Goal: Task Accomplishment & Management: Manage account settings

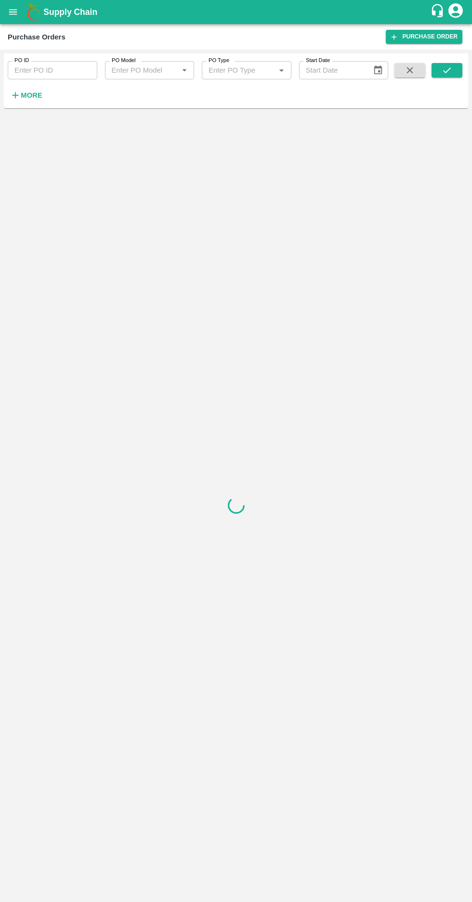
click at [30, 97] on strong "More" at bounding box center [32, 95] width 22 height 8
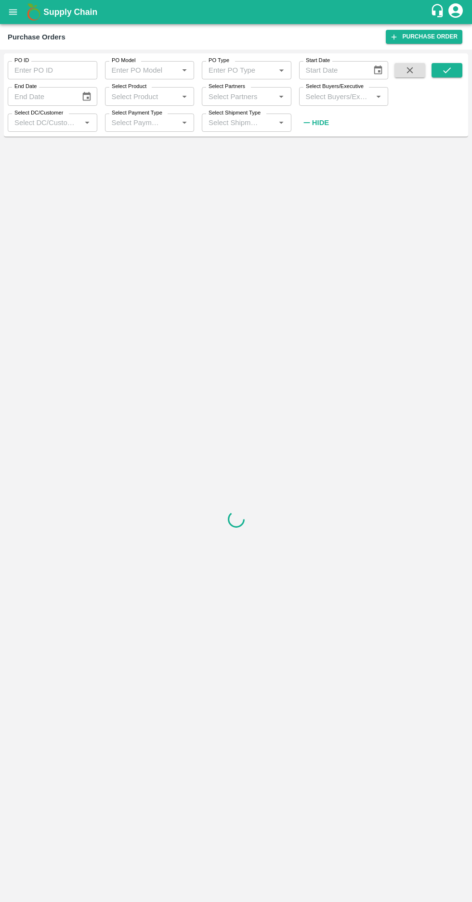
click at [337, 89] on label "Select Buyers/Executive" at bounding box center [335, 87] width 58 height 8
click at [337, 90] on input "Select Buyers/Executive" at bounding box center [336, 96] width 68 height 13
type input "Thej"
click at [329, 147] on input "checkbox" at bounding box center [319, 145] width 19 height 19
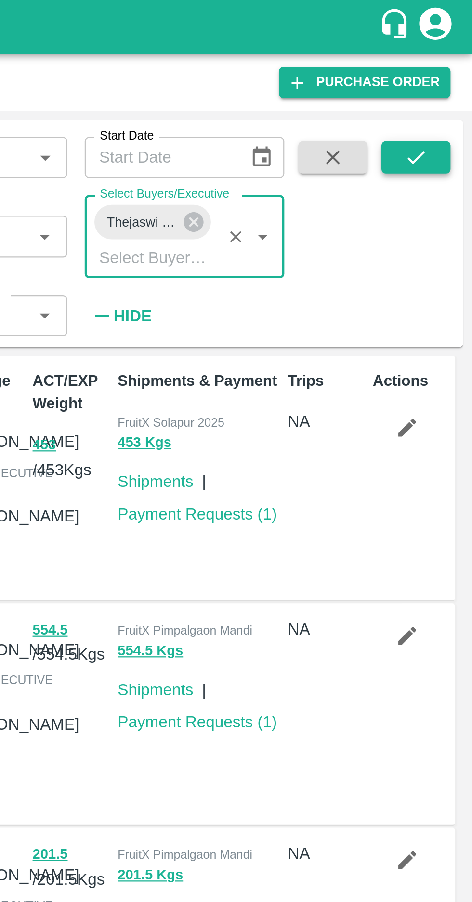
click at [446, 74] on icon "submit" at bounding box center [446, 70] width 11 height 11
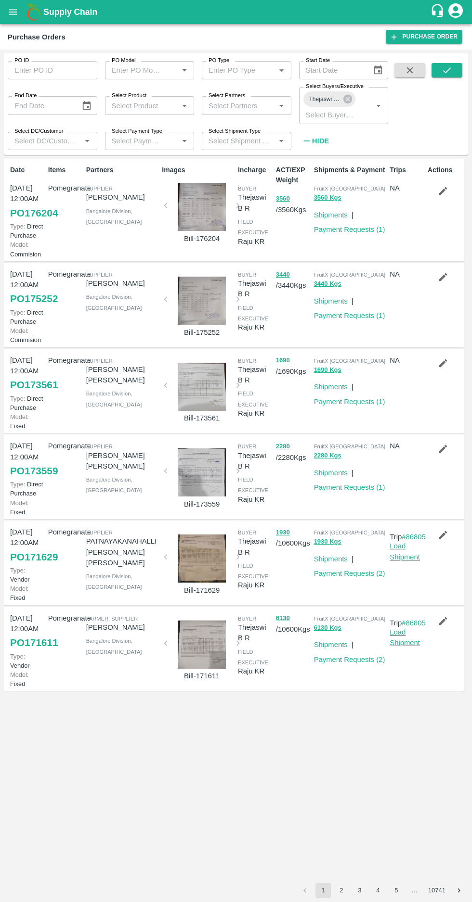
click at [344, 888] on button "2" at bounding box center [340, 890] width 15 height 15
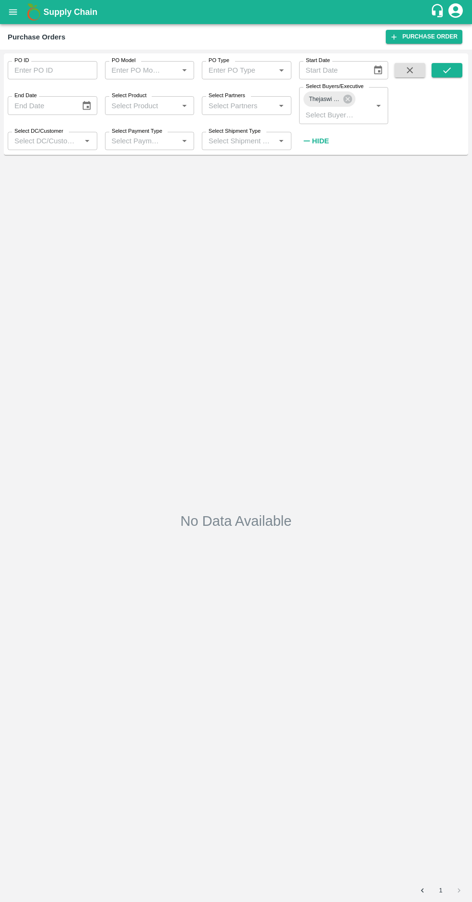
click at [440, 890] on button "1" at bounding box center [440, 890] width 15 height 15
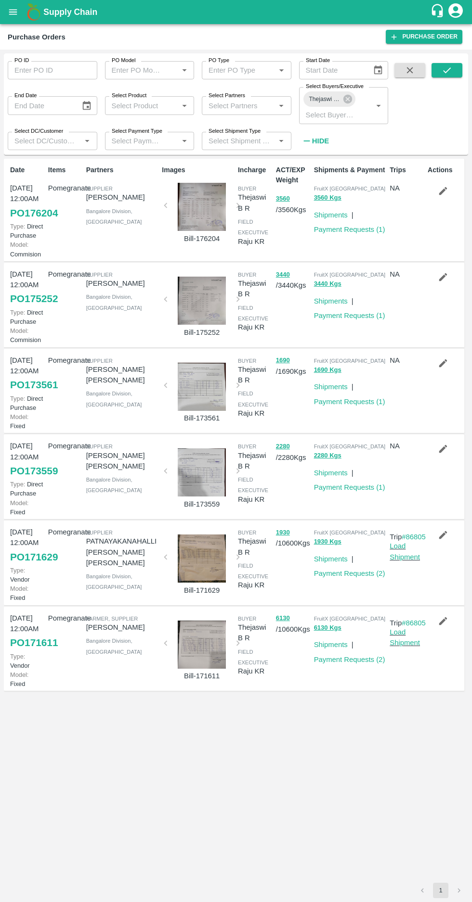
click at [206, 313] on div at bounding box center [201, 301] width 64 height 48
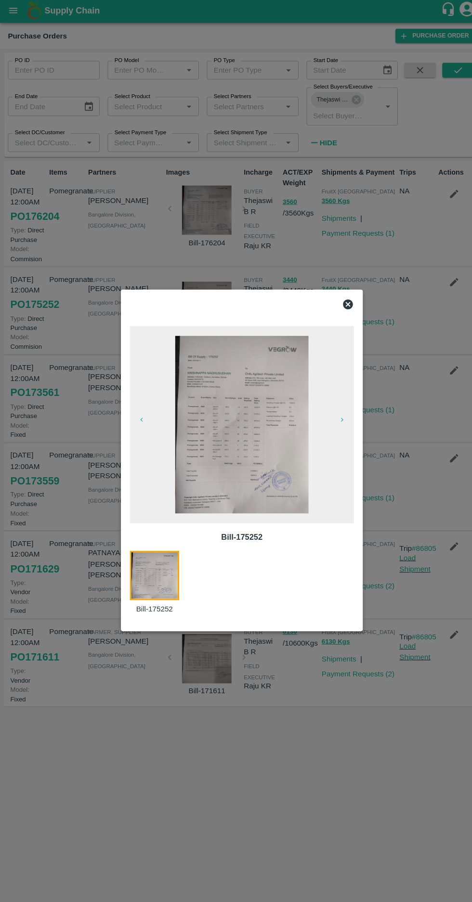
click at [340, 304] on icon at bounding box center [339, 299] width 12 height 12
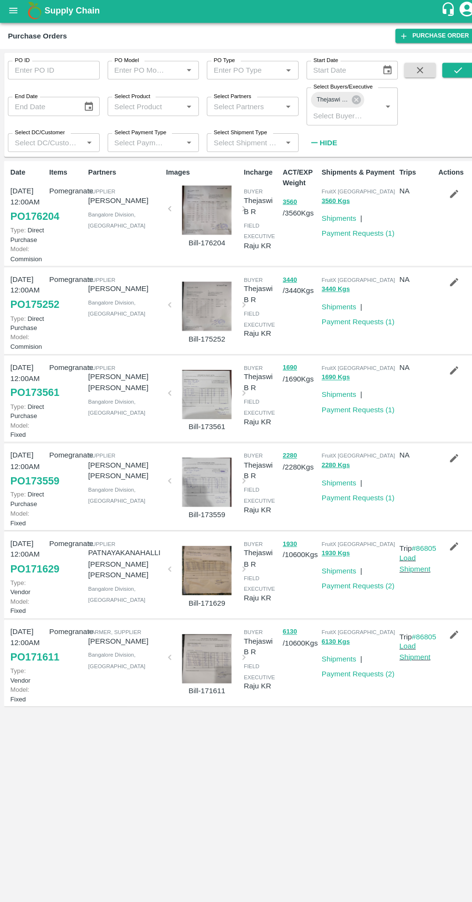
click at [211, 205] on div at bounding box center [201, 207] width 64 height 48
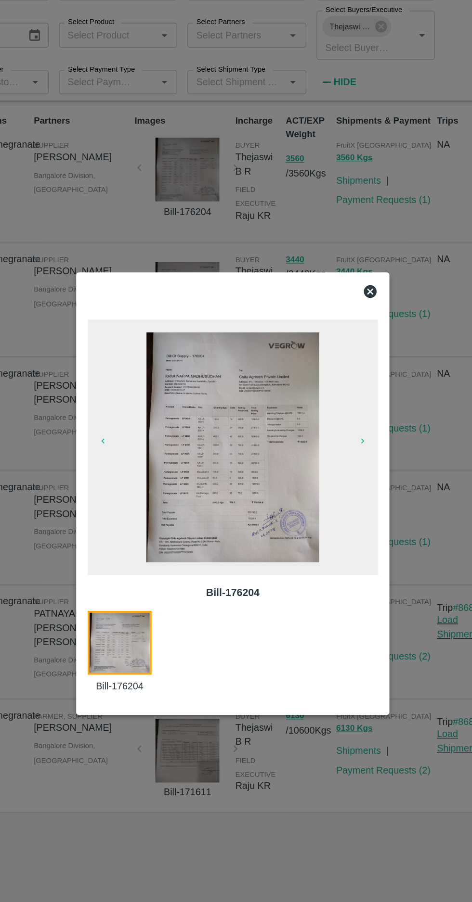
click at [343, 297] on icon at bounding box center [339, 299] width 10 height 10
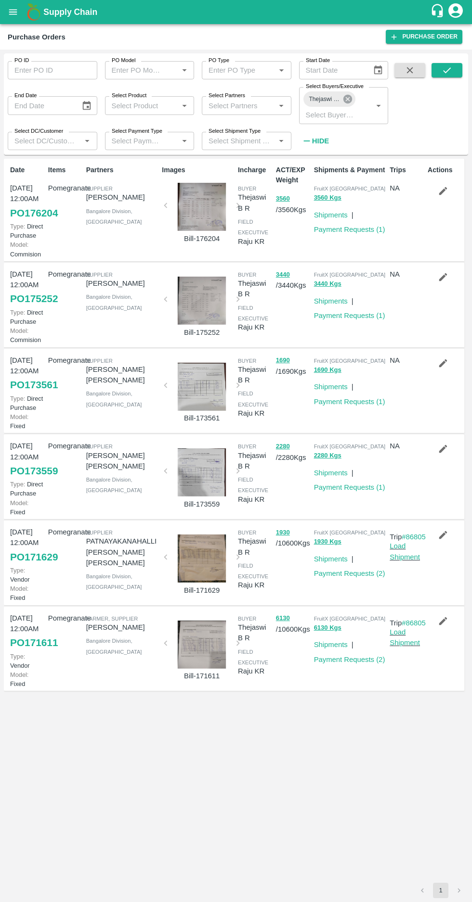
click at [344, 94] on icon at bounding box center [347, 99] width 11 height 11
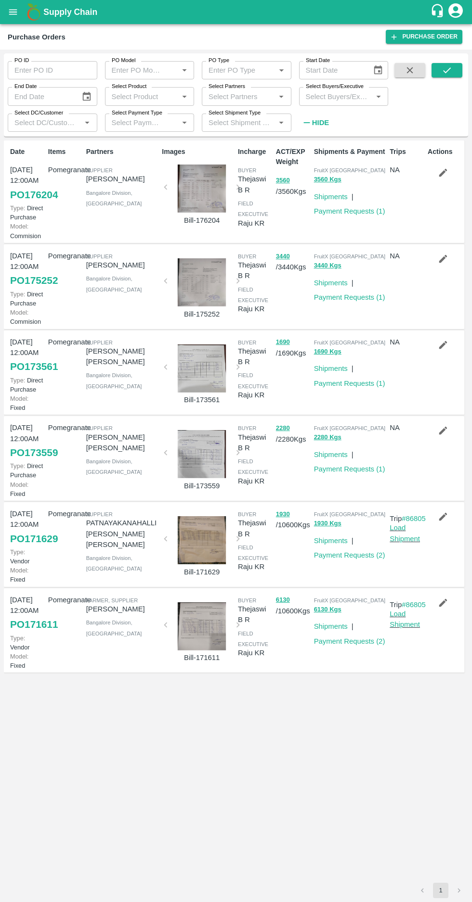
click at [328, 94] on input "Select Buyers/Executive" at bounding box center [336, 96] width 68 height 13
type input "afza"
click at [379, 66] on icon "Choose date" at bounding box center [378, 69] width 8 height 9
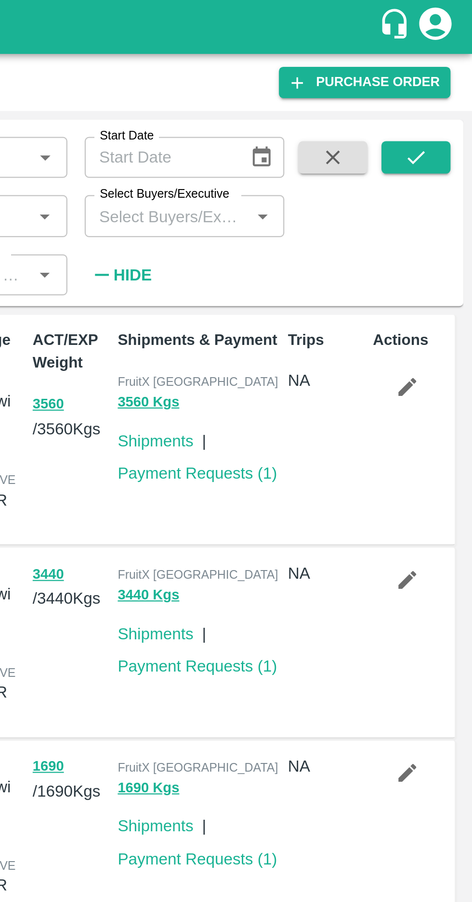
click at [342, 94] on input "Select Buyers/Executive" at bounding box center [336, 96] width 68 height 13
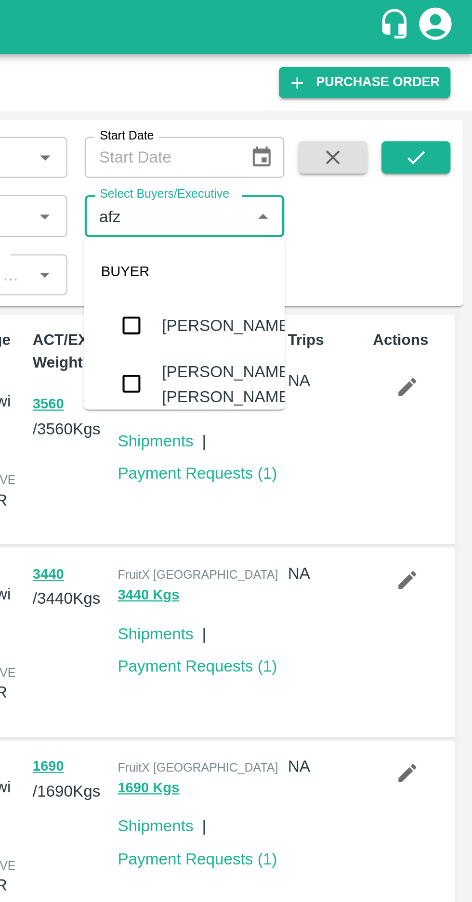
type input "afza"
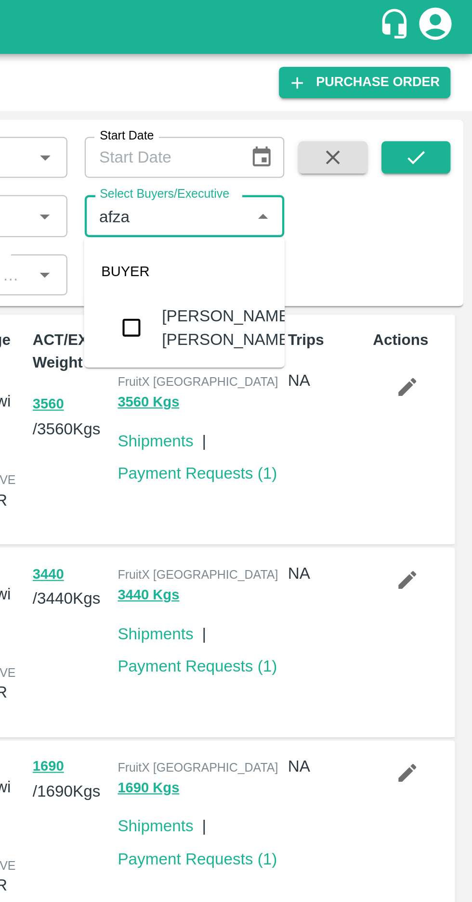
click at [321, 144] on input "checkbox" at bounding box center [319, 146] width 19 height 19
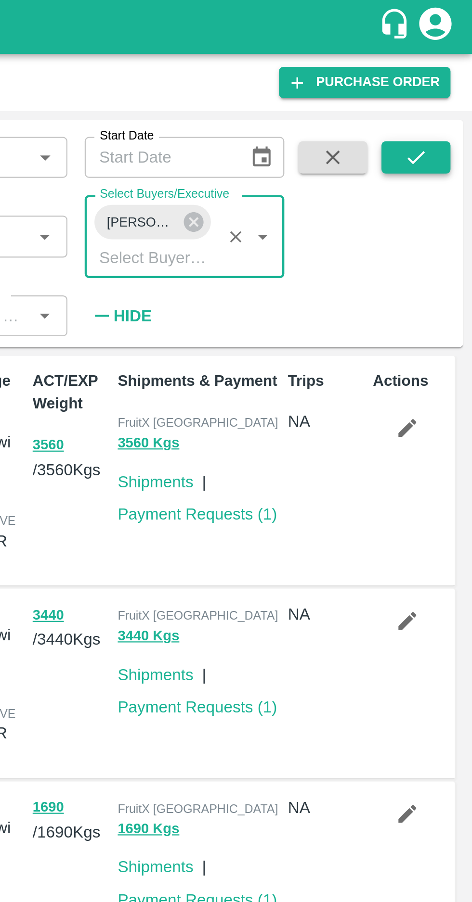
click at [445, 77] on button "submit" at bounding box center [446, 70] width 31 height 14
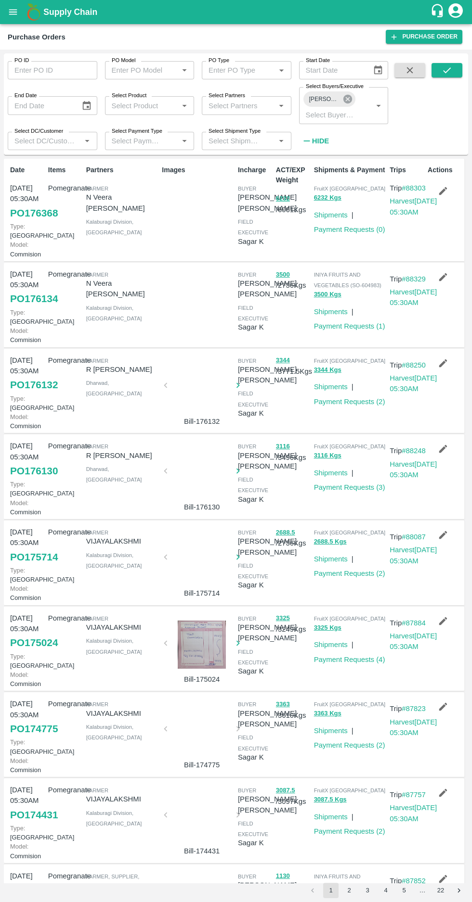
click at [350, 96] on icon at bounding box center [347, 99] width 9 height 9
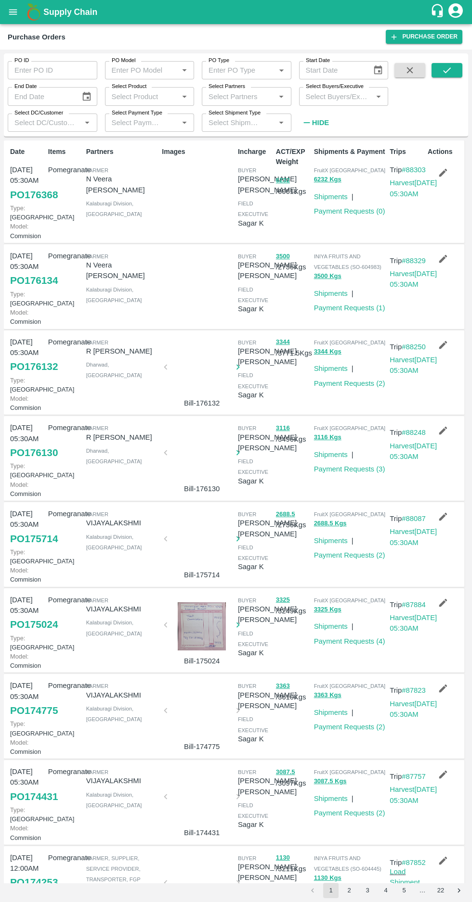
click at [326, 95] on input "Select Buyers/Executive" at bounding box center [336, 96] width 68 height 13
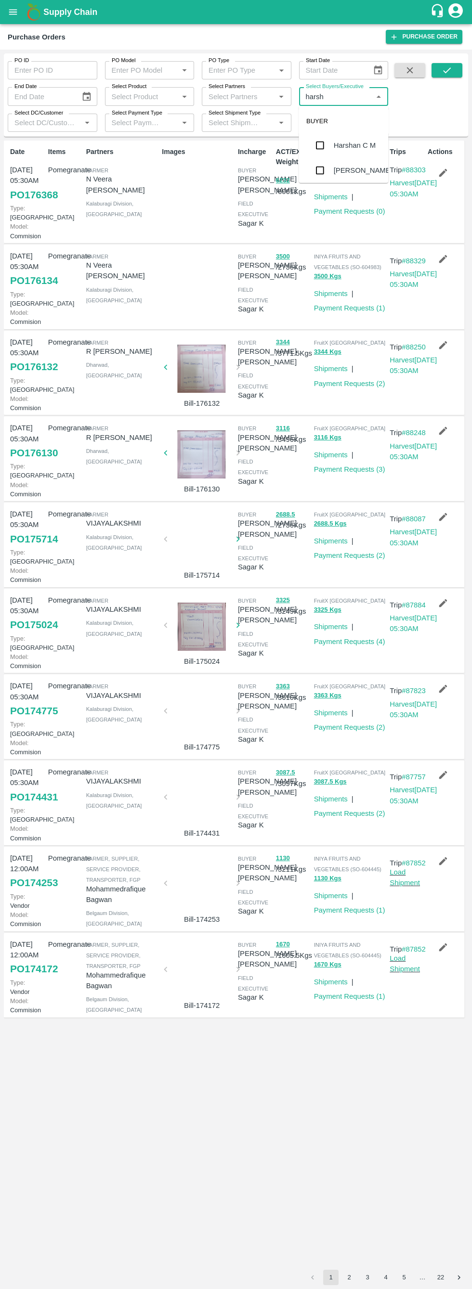
type input "harshv"
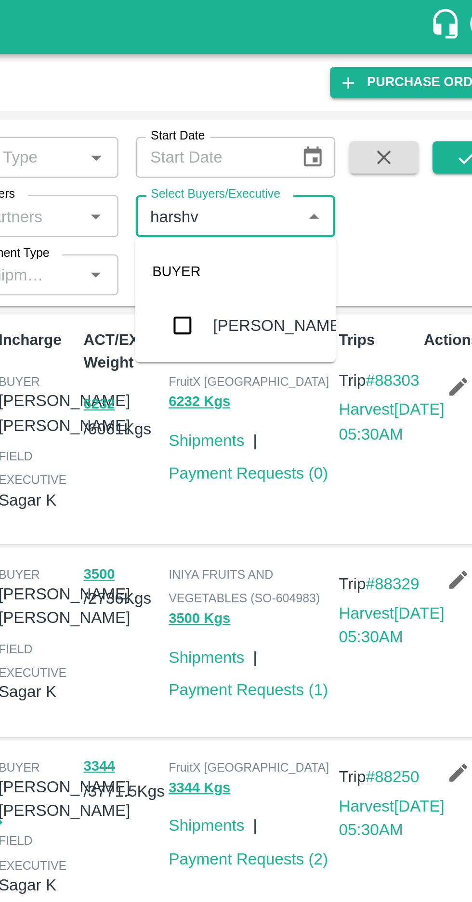
click at [320, 148] on input "checkbox" at bounding box center [319, 145] width 19 height 19
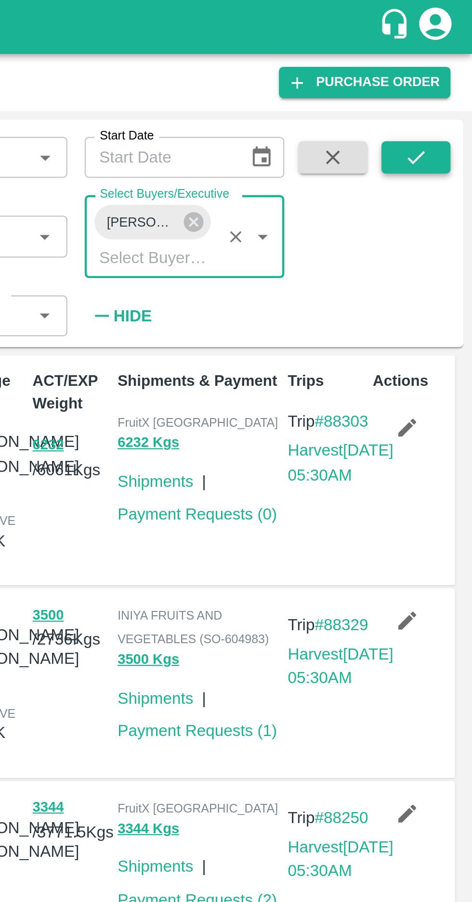
click at [446, 75] on icon "submit" at bounding box center [446, 70] width 11 height 11
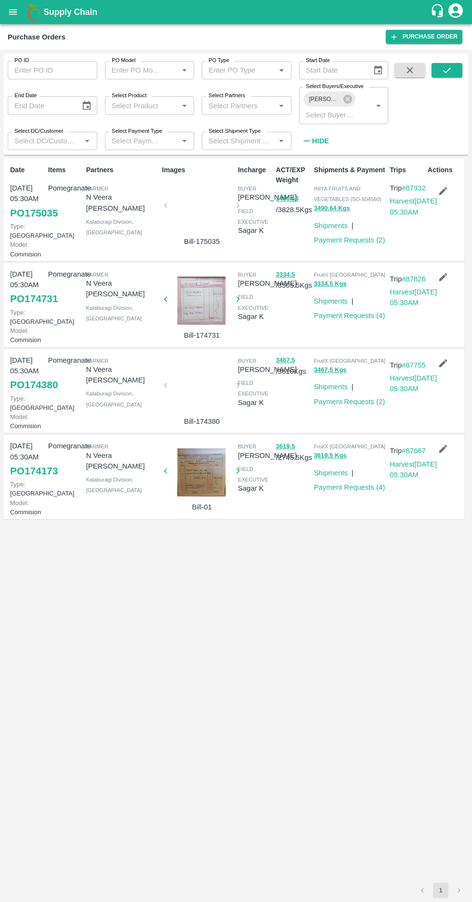
click at [26, 307] on link "PO 174731" at bounding box center [34, 298] width 48 height 17
click at [25, 394] on link "PO 174380" at bounding box center [34, 384] width 48 height 17
click at [32, 480] on link "PO 174173" at bounding box center [34, 470] width 48 height 17
click at [37, 222] on link "PO 175035" at bounding box center [34, 212] width 48 height 17
click at [347, 99] on icon at bounding box center [347, 99] width 11 height 11
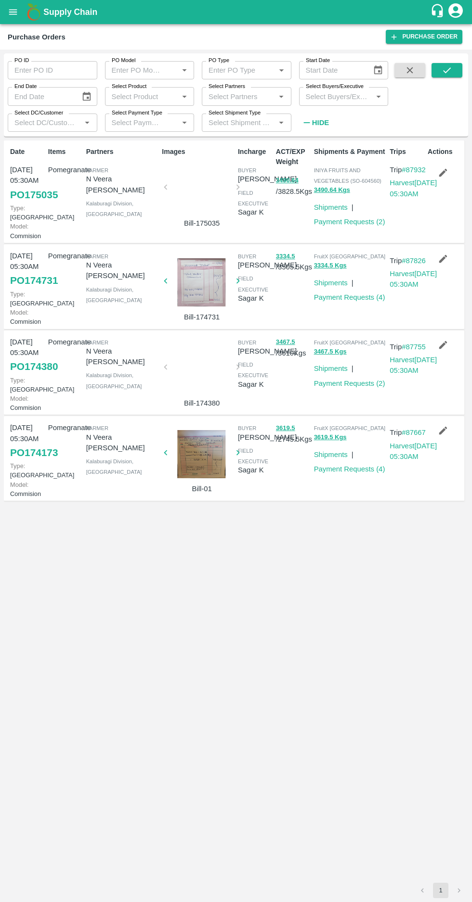
click at [327, 96] on input "Select Buyers/Executive" at bounding box center [336, 96] width 68 height 13
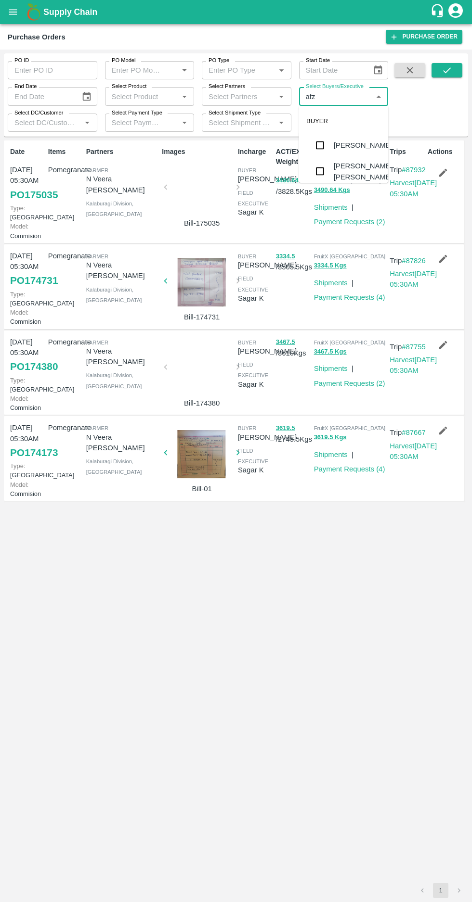
type input "afza"
click at [317, 156] on div "[PERSON_NAME] [PERSON_NAME]" at bounding box center [342, 146] width 89 height 27
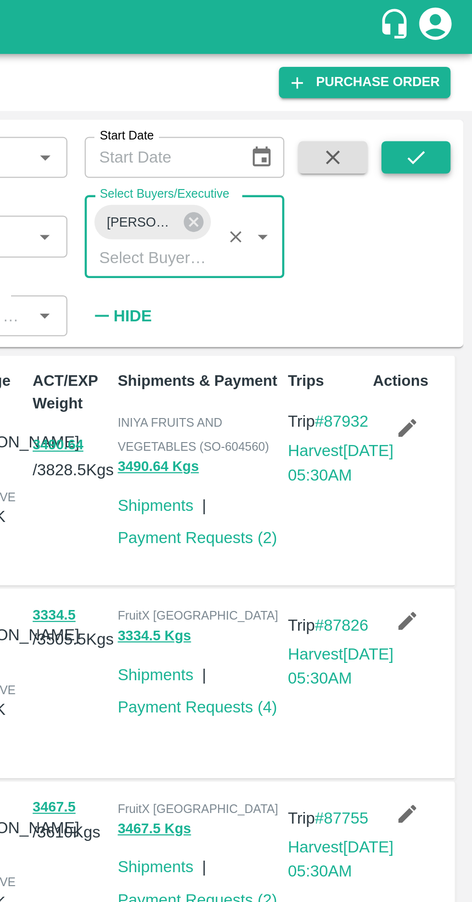
click at [444, 71] on icon "submit" at bounding box center [447, 70] width 8 height 6
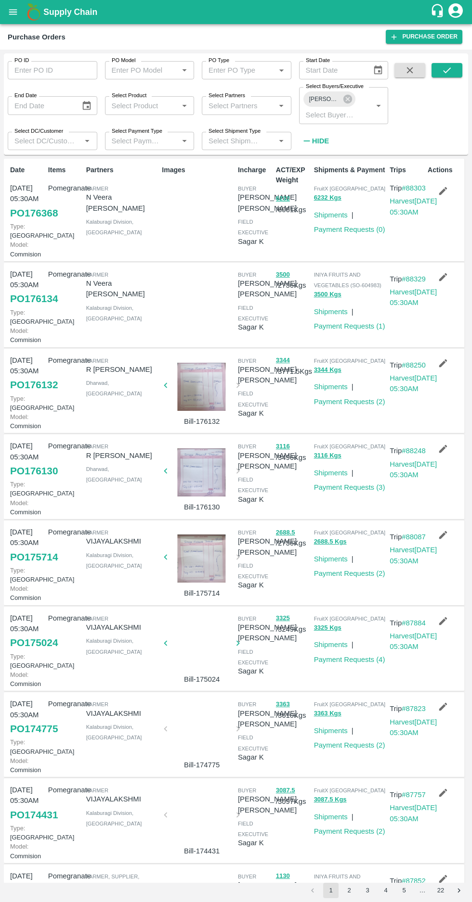
click at [24, 307] on link "PO 176134" at bounding box center [34, 298] width 48 height 17
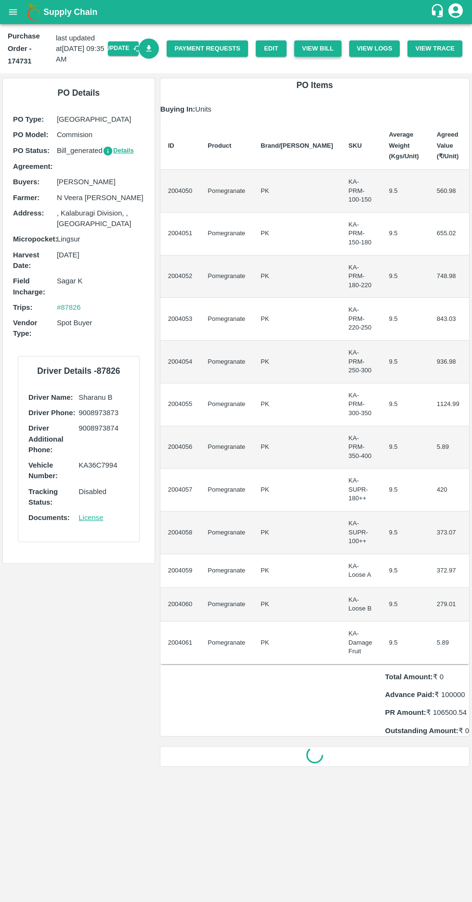
click at [333, 47] on button "View Bill" at bounding box center [317, 48] width 47 height 17
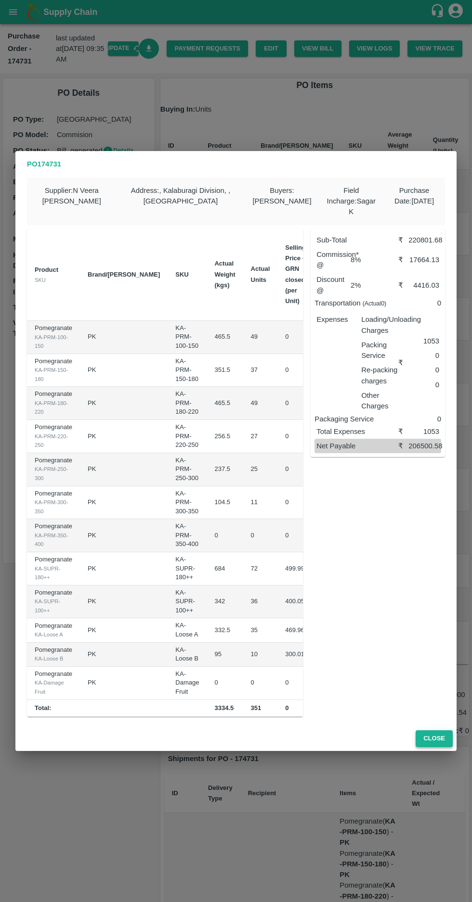
click at [443, 743] on button "Close" at bounding box center [433, 738] width 37 height 17
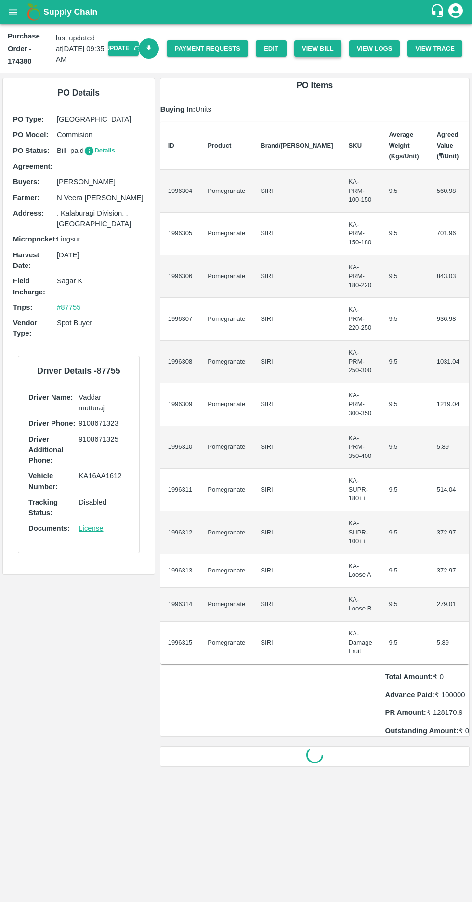
click at [328, 48] on button "View Bill" at bounding box center [317, 48] width 47 height 17
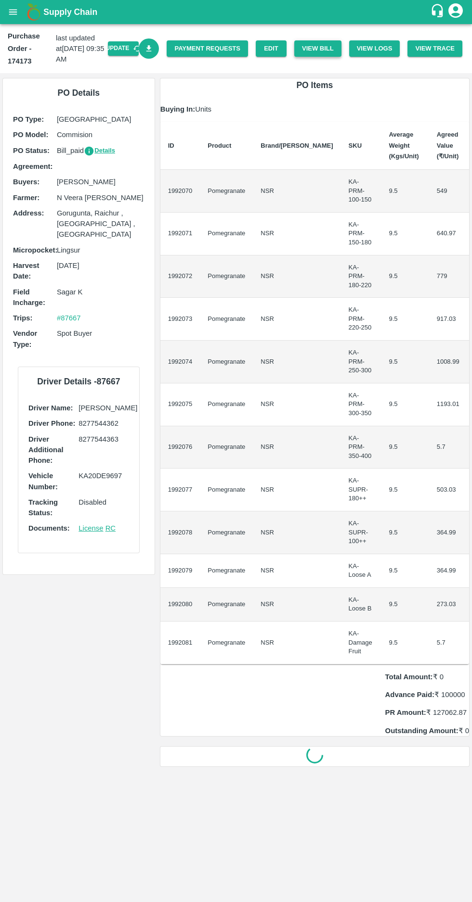
click at [322, 48] on button "View Bill" at bounding box center [317, 48] width 47 height 17
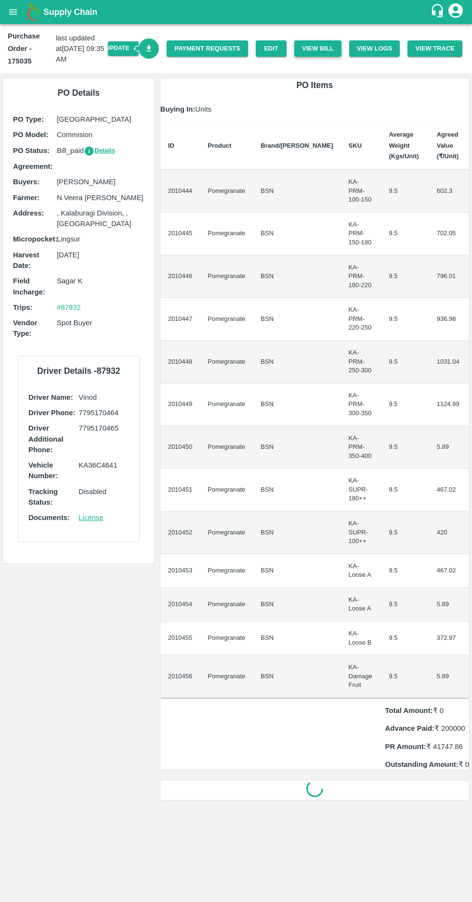
click at [322, 43] on button "View Bill" at bounding box center [317, 48] width 47 height 17
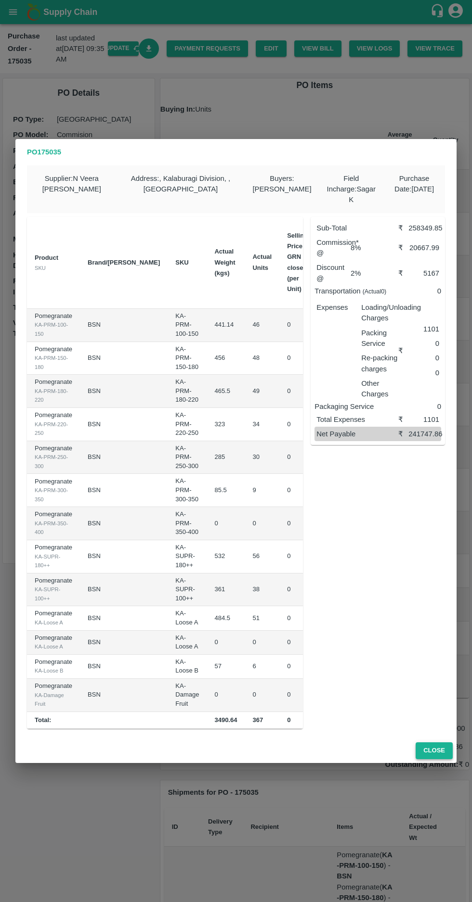
click at [440, 753] on button "Close" at bounding box center [433, 750] width 37 height 17
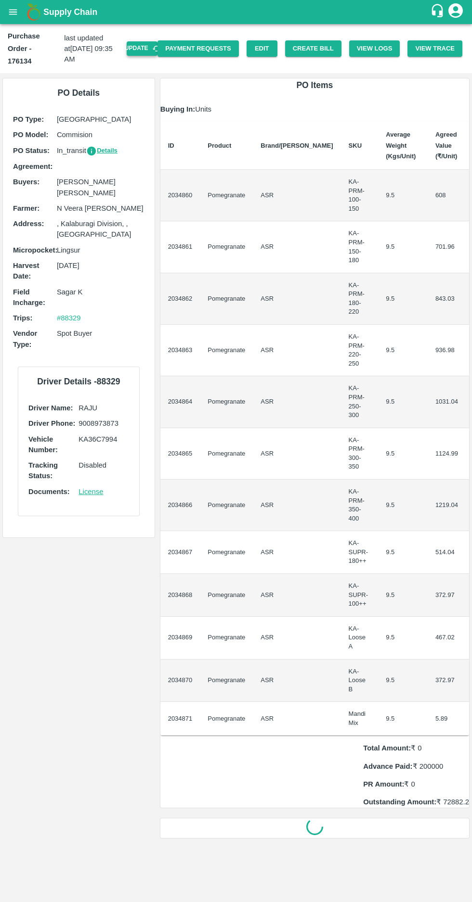
click at [153, 42] on button "Update" at bounding box center [142, 48] width 31 height 14
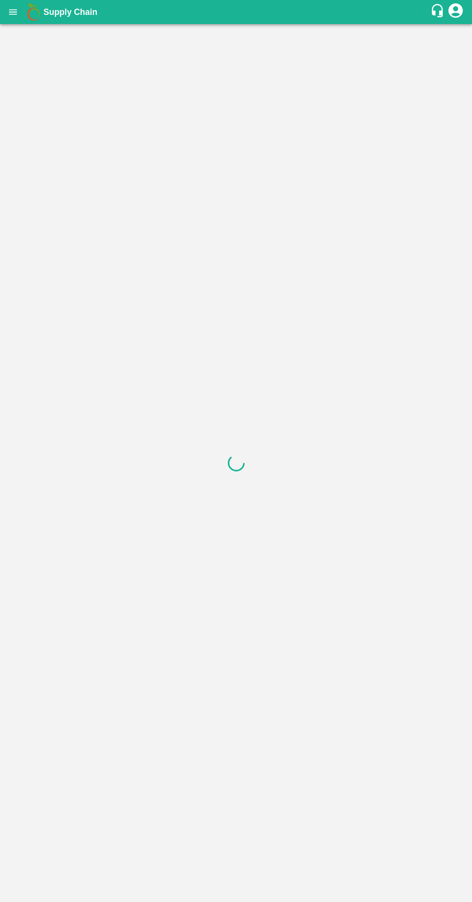
click at [16, 12] on icon "open drawer" at bounding box center [13, 11] width 8 height 5
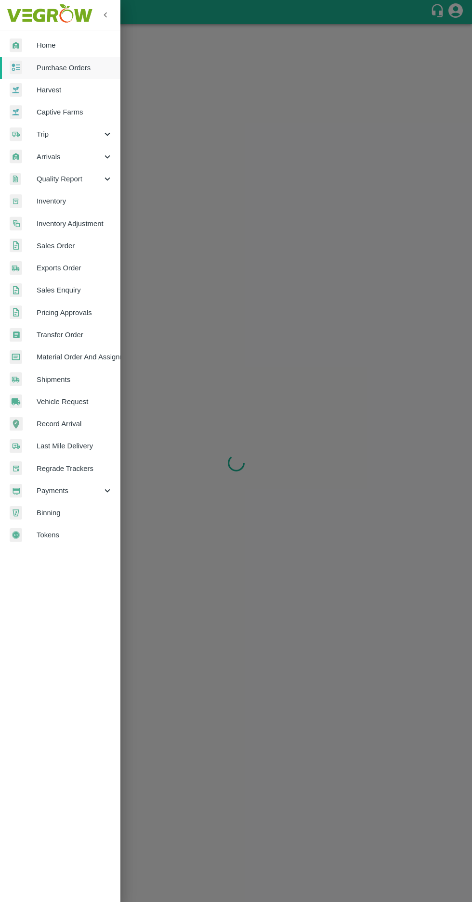
click at [86, 65] on span "Purchase Orders" at bounding box center [75, 68] width 76 height 11
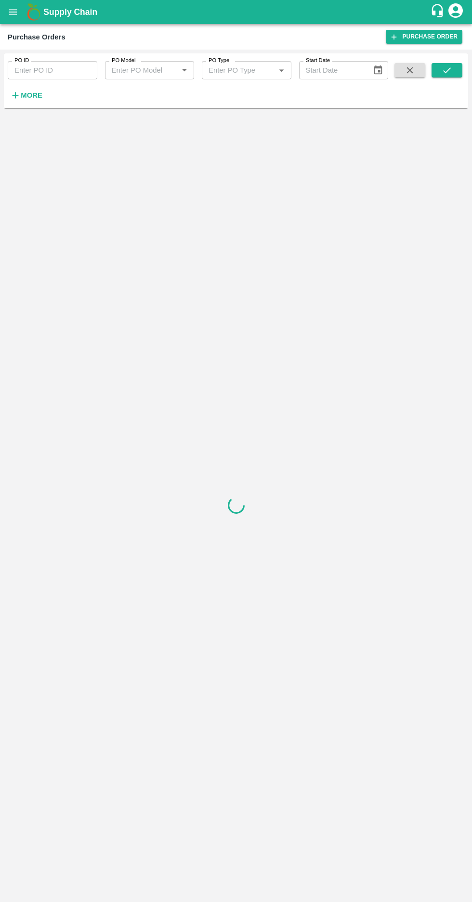
click at [26, 96] on strong "More" at bounding box center [32, 95] width 22 height 8
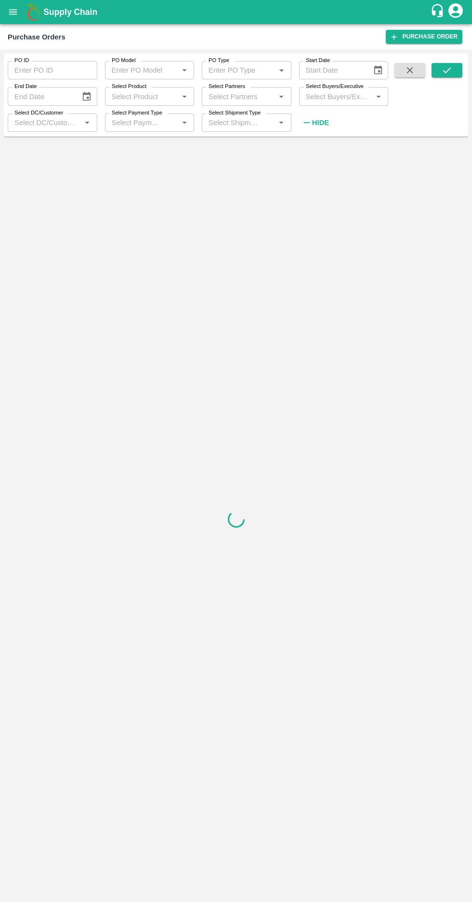
click at [328, 97] on input "Select Buyers/Executive" at bounding box center [336, 96] width 68 height 13
type input "afzal"
click at [319, 139] on input "checkbox" at bounding box center [319, 146] width 19 height 19
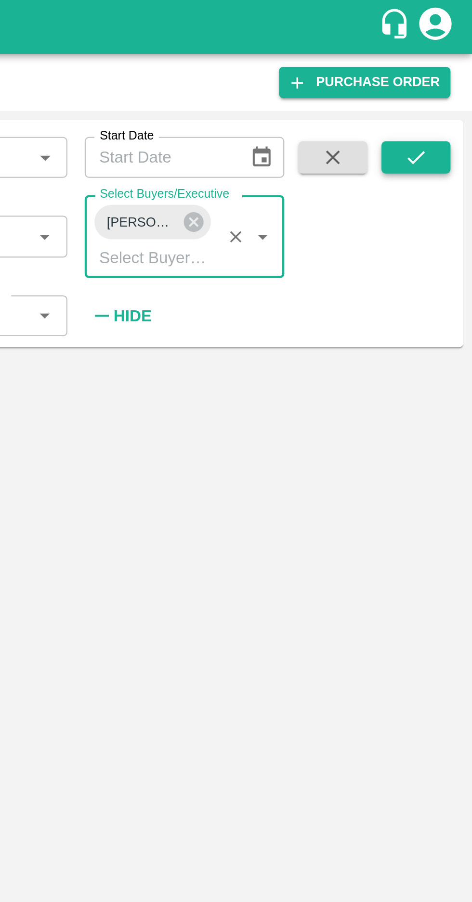
click at [439, 76] on button "submit" at bounding box center [446, 70] width 31 height 14
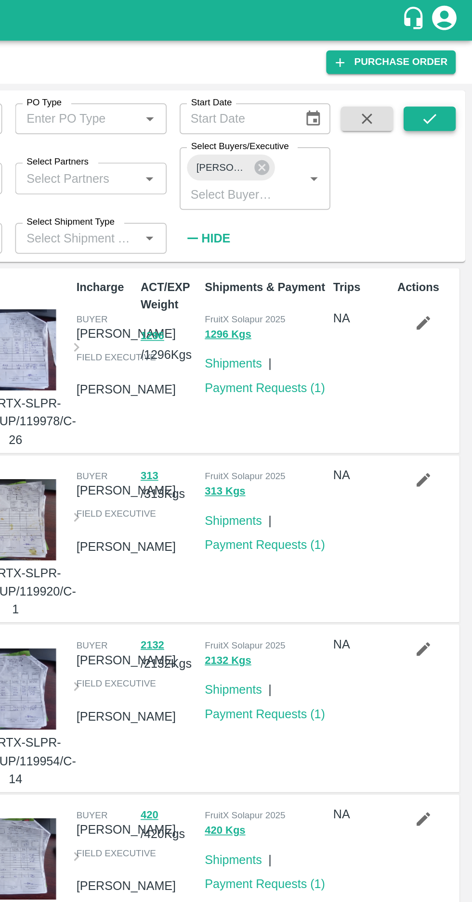
click at [439, 75] on button "submit" at bounding box center [446, 70] width 31 height 14
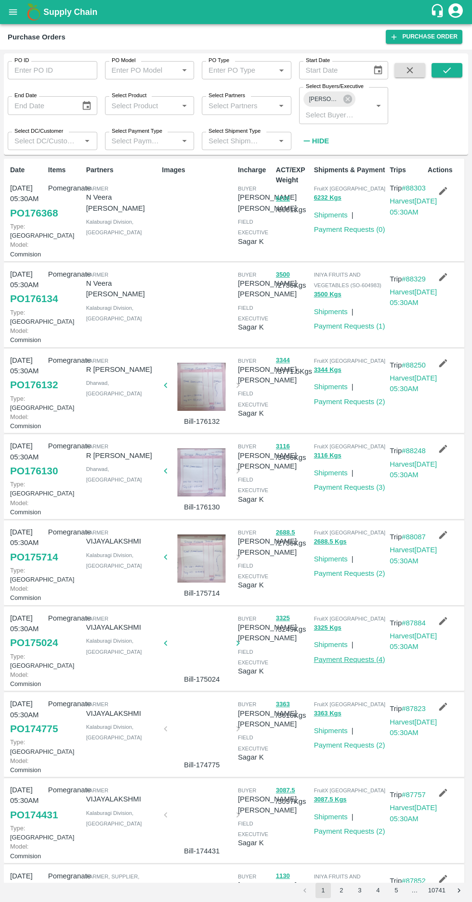
click at [349, 664] on link "Payment Requests ( 4 )" at bounding box center [349, 660] width 71 height 8
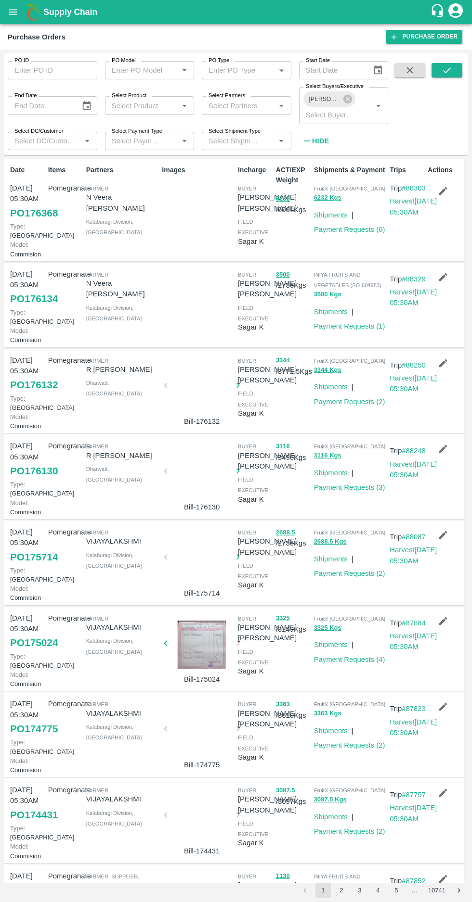
click at [24, 222] on link "PO 176368" at bounding box center [34, 212] width 48 height 17
click at [31, 222] on link "PO 176368" at bounding box center [34, 212] width 48 height 17
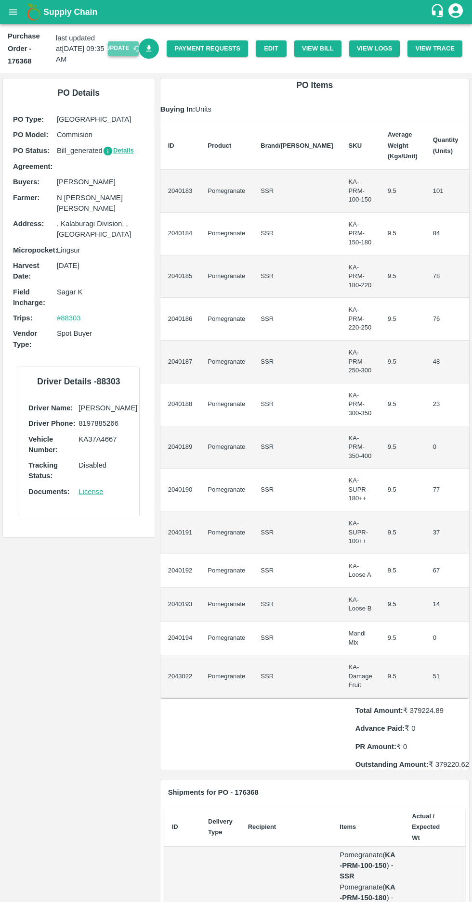
click at [128, 48] on button "Update" at bounding box center [123, 48] width 31 height 14
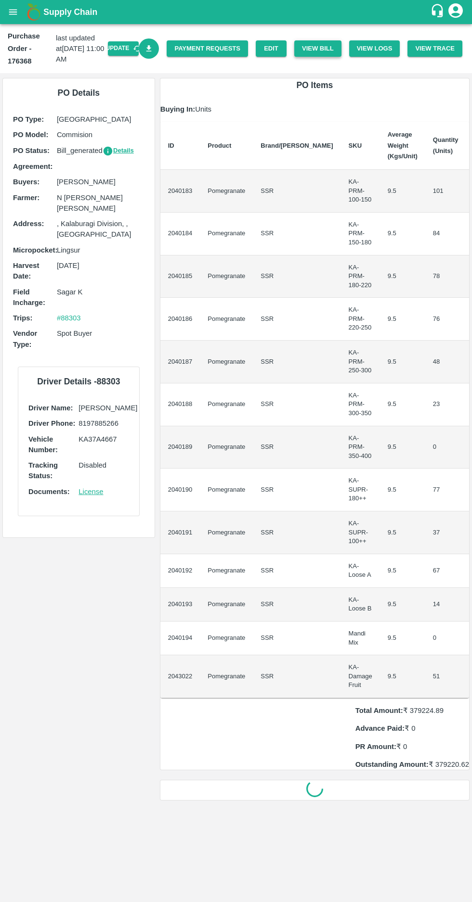
click at [325, 51] on button "View Bill" at bounding box center [317, 48] width 47 height 17
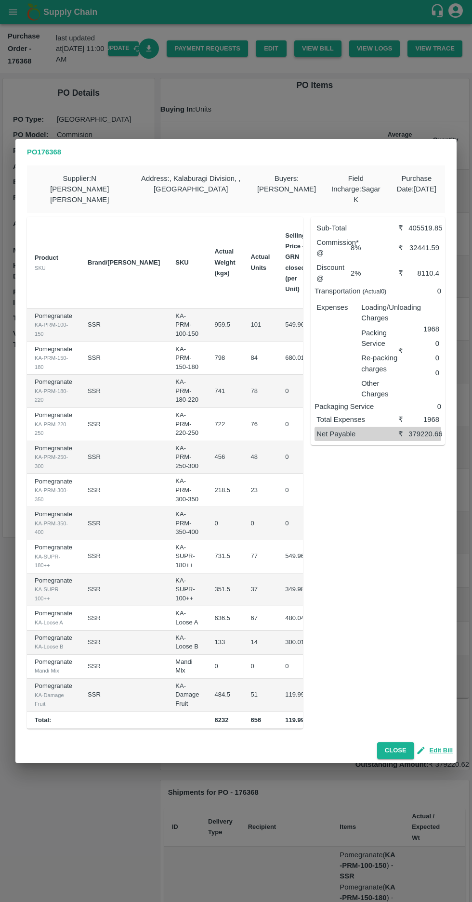
scroll to position [0, 92]
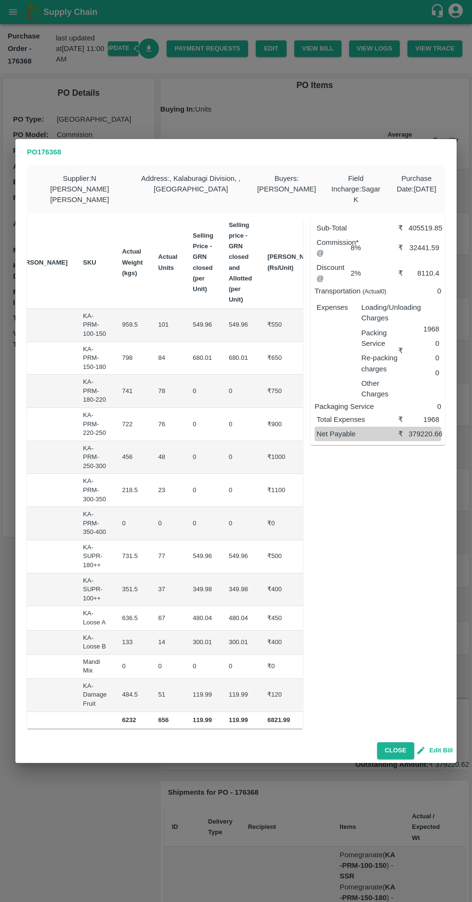
click at [447, 747] on button "Edit Bill" at bounding box center [435, 750] width 35 height 11
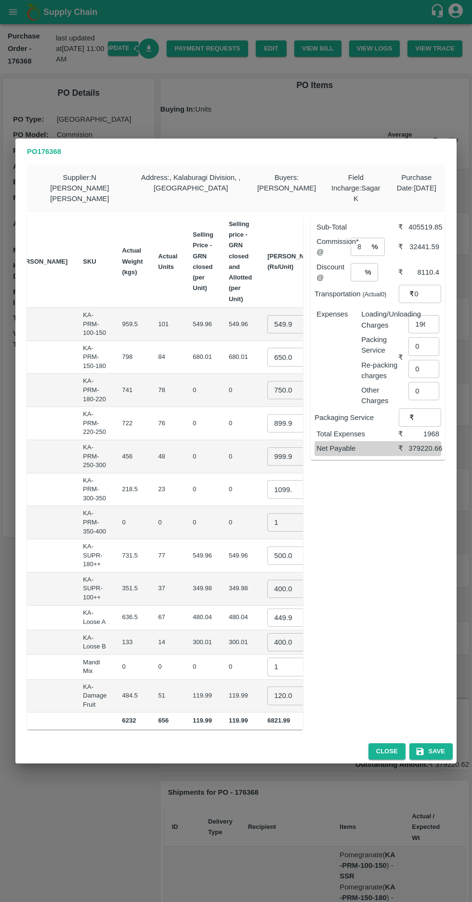
click at [267, 315] on input "549.99965" at bounding box center [286, 324] width 38 height 18
type input "5"
type input "600"
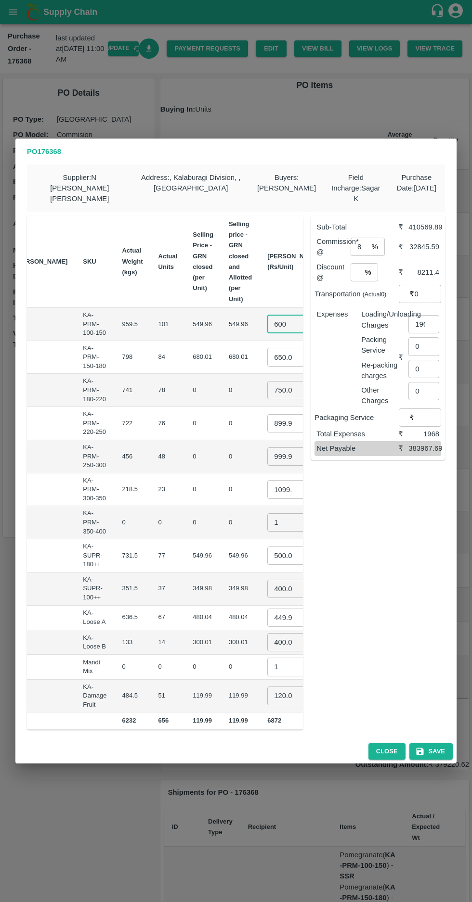
scroll to position [0, 13]
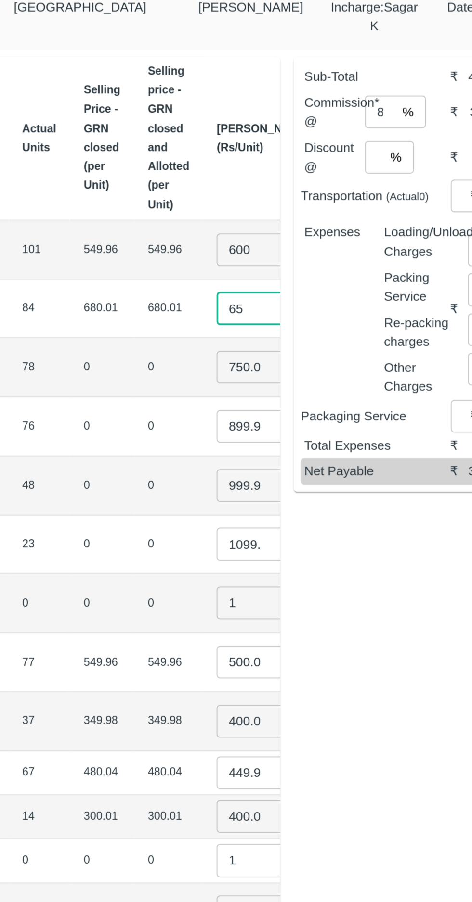
type input "6"
type input "700"
type input "7"
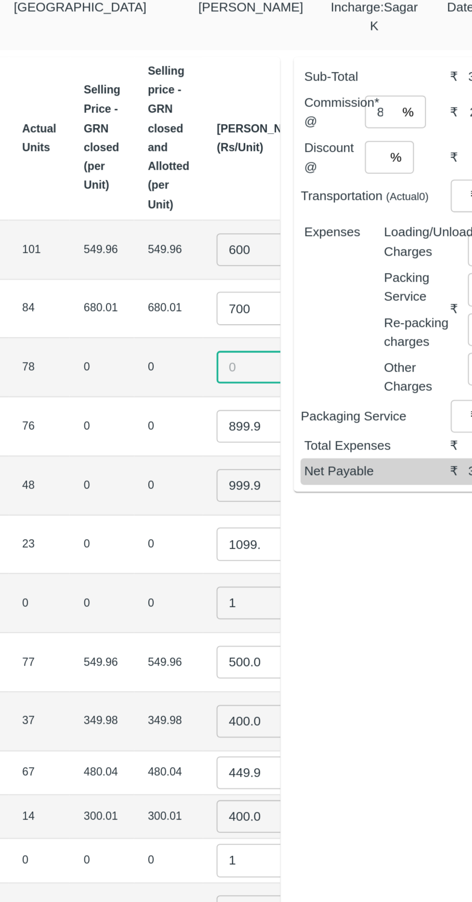
scroll to position [0, 0]
type input "800"
type input "8"
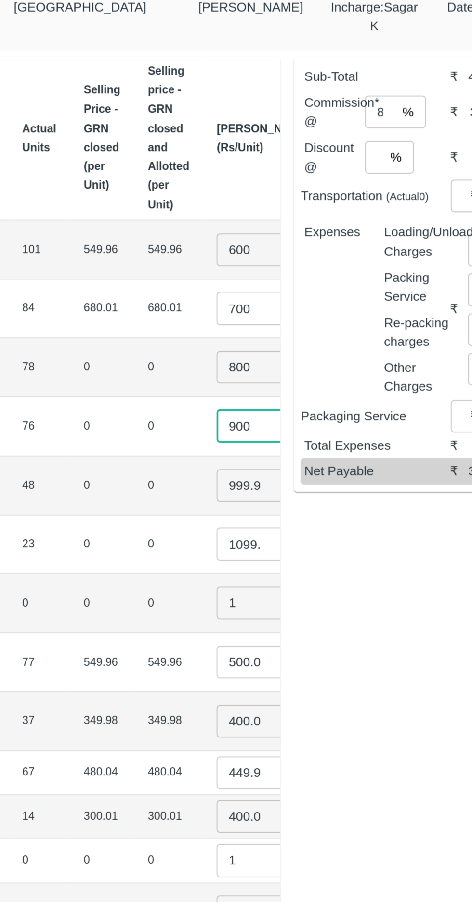
type input "900"
type input "9"
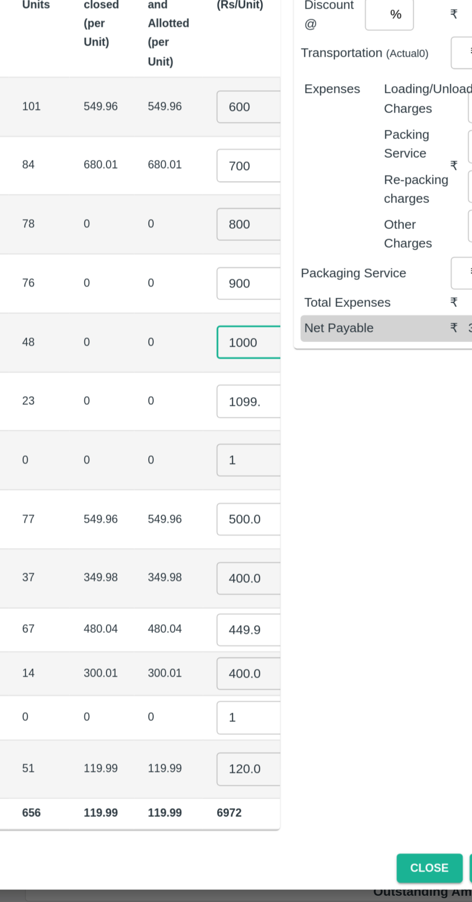
type input "1000"
type input "1"
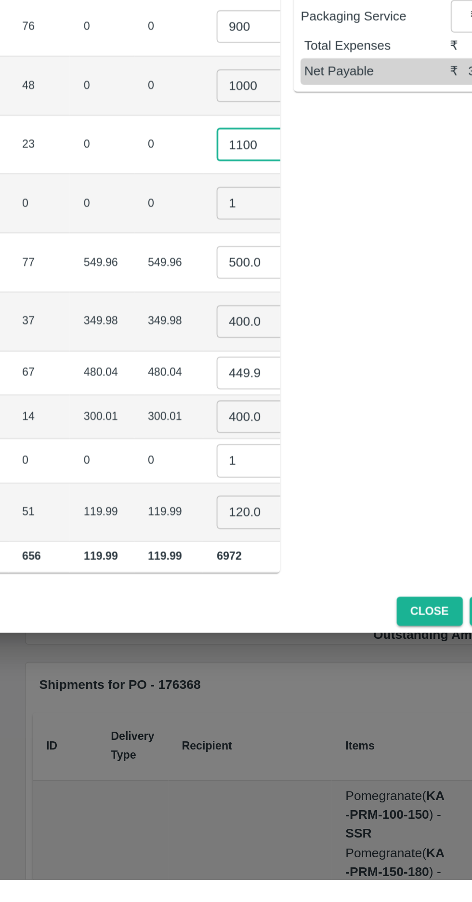
type input "1100"
click at [267, 687] on input "120.0002" at bounding box center [286, 696] width 38 height 18
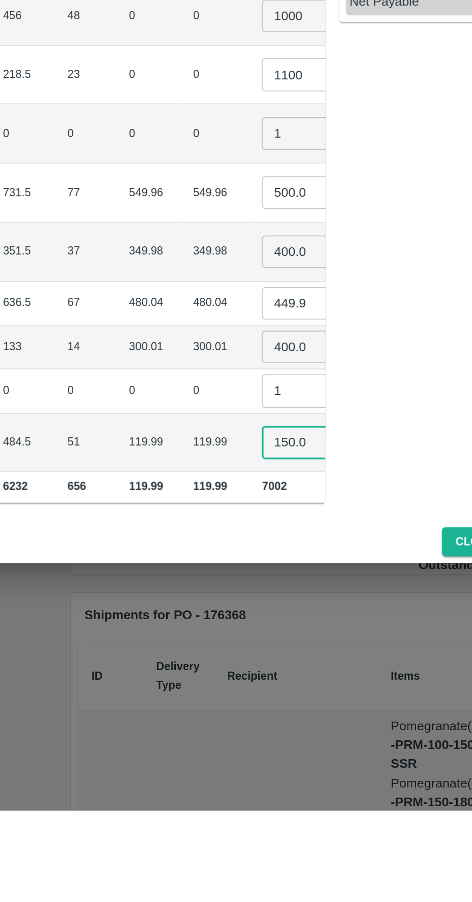
type input "150.0002"
click at [267, 611] on input "449.9998" at bounding box center [286, 618] width 38 height 18
type input "4"
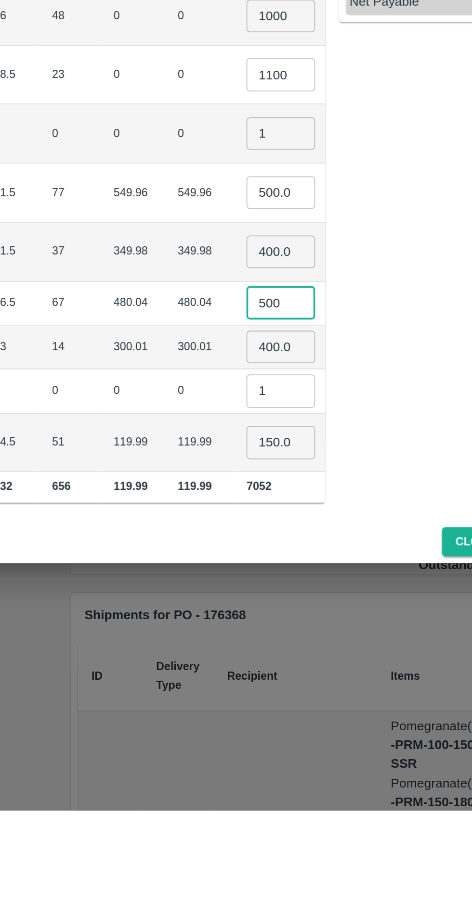
type input "500"
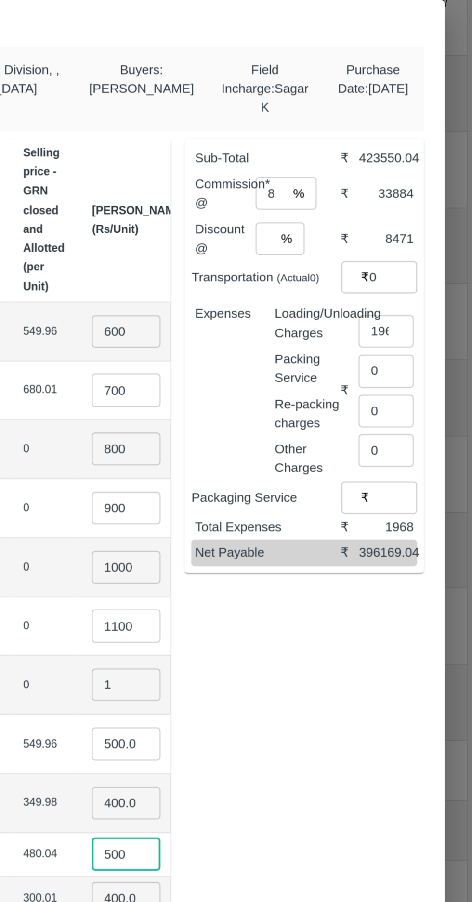
click at [360, 268] on input "2" at bounding box center [355, 272] width 10 height 18
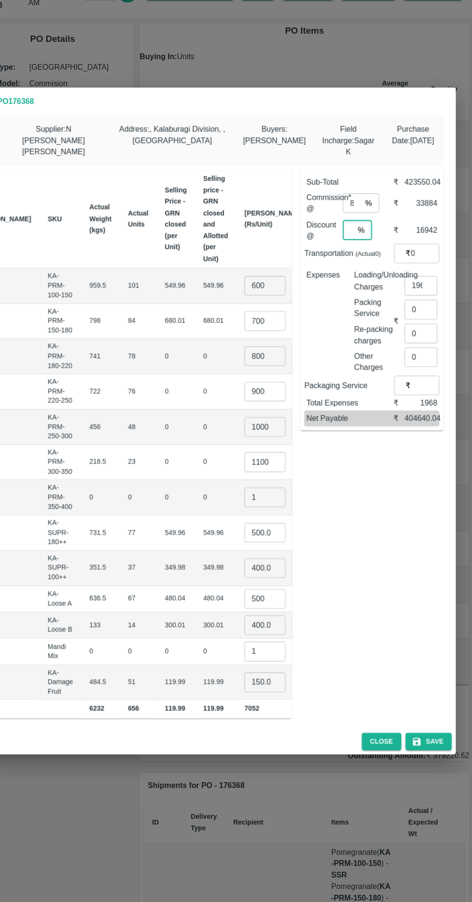
scroll to position [0, 0]
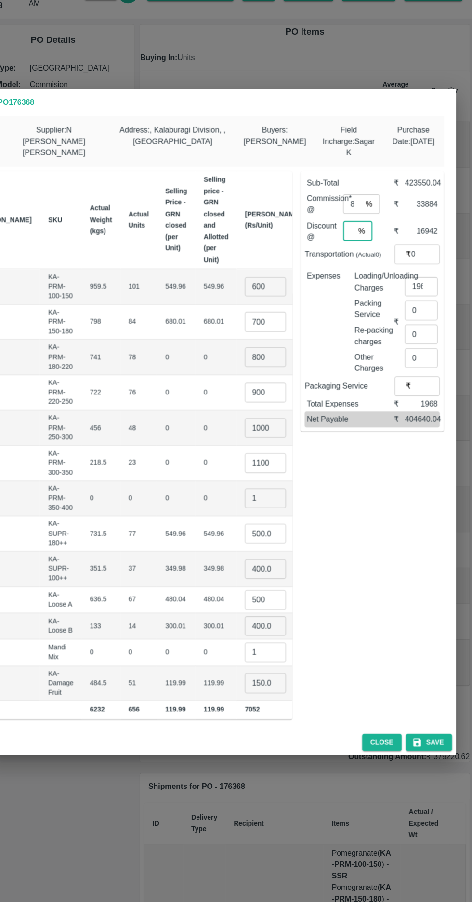
type input "4"
click at [439, 743] on button "Save" at bounding box center [430, 751] width 43 height 17
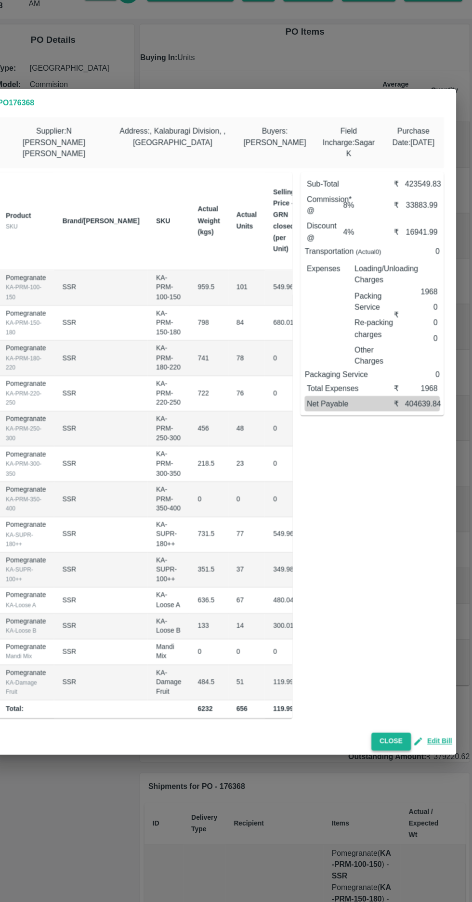
click at [390, 747] on button "Close" at bounding box center [395, 750] width 37 height 17
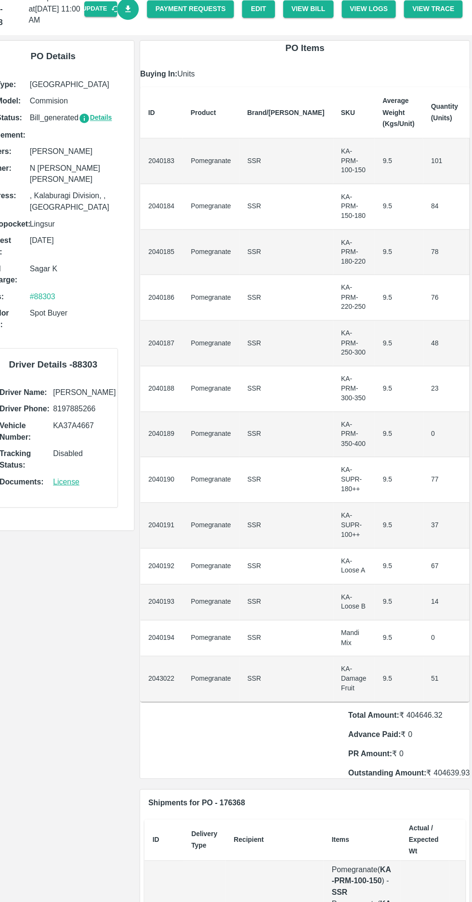
click at [341, 594] on td "KA-Loose B" at bounding box center [360, 605] width 39 height 34
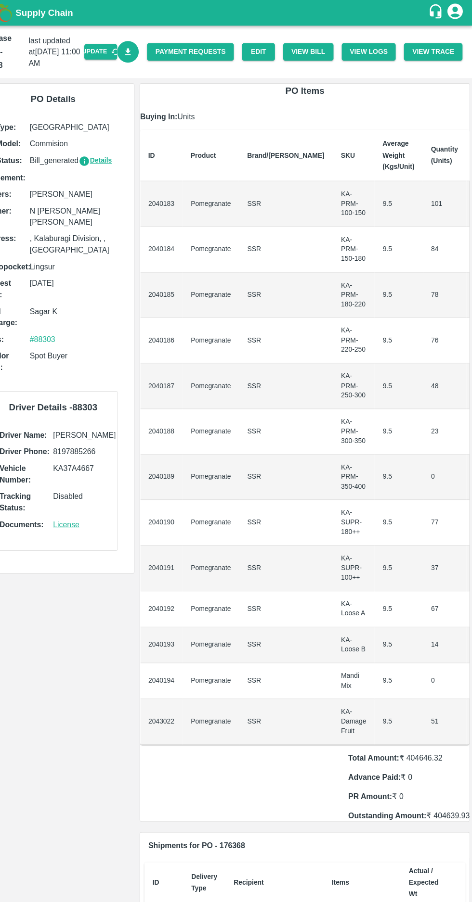
click at [153, 49] on icon "Download Bill" at bounding box center [148, 48] width 9 height 9
click at [332, 47] on button "View Bill" at bounding box center [317, 48] width 47 height 17
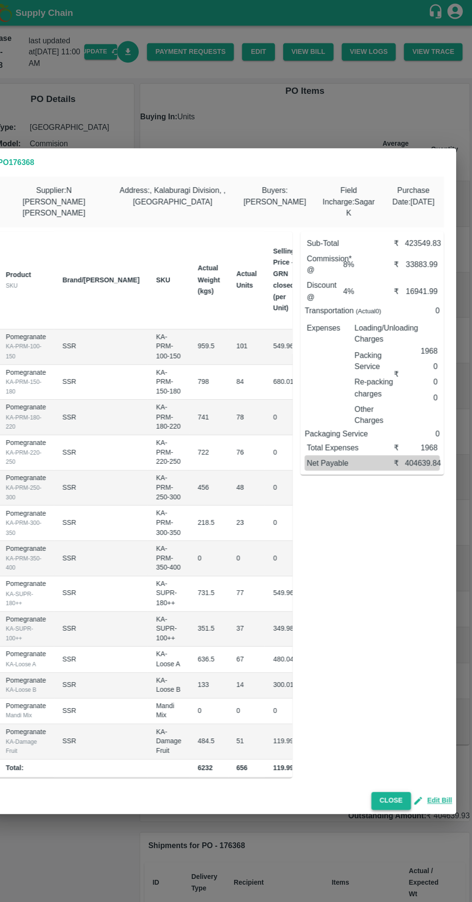
click at [398, 744] on button "Close" at bounding box center [395, 750] width 37 height 17
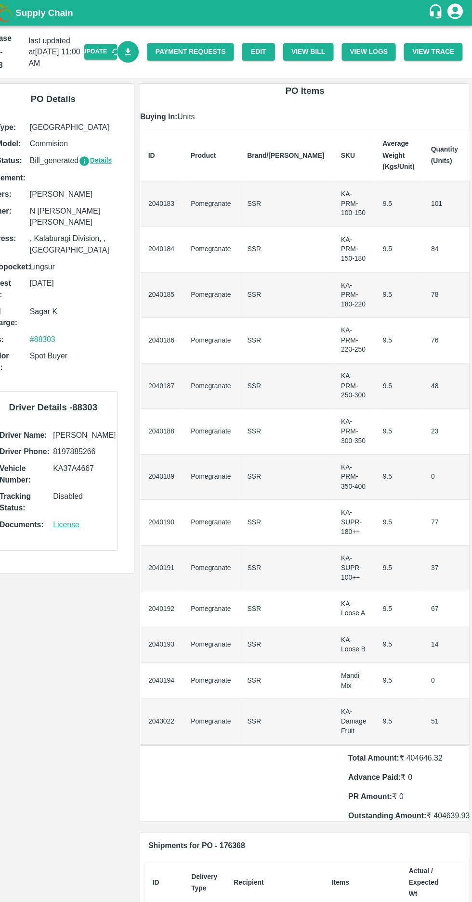
click at [153, 52] on icon "Download Bill" at bounding box center [148, 48] width 9 height 9
click at [159, 54] on link "Download Bill" at bounding box center [149, 48] width 21 height 21
click at [131, 49] on button "Update" at bounding box center [123, 48] width 31 height 14
click at [320, 47] on button "View Bill" at bounding box center [317, 48] width 47 height 17
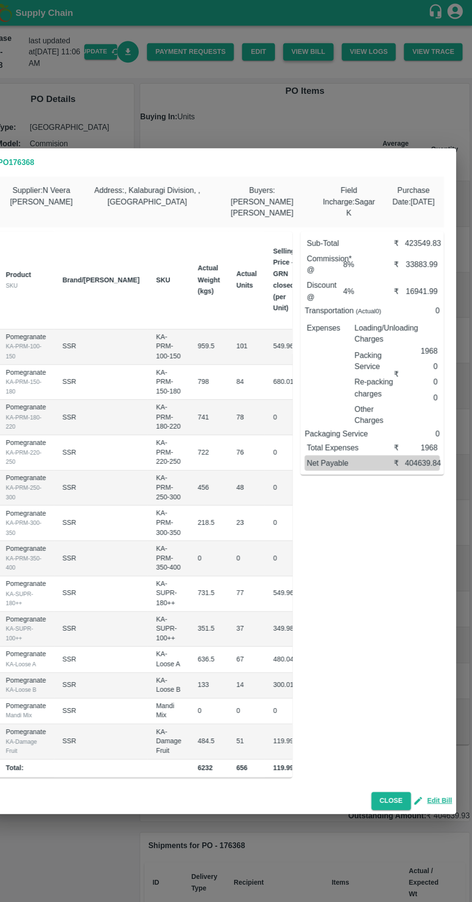
scroll to position [0, 92]
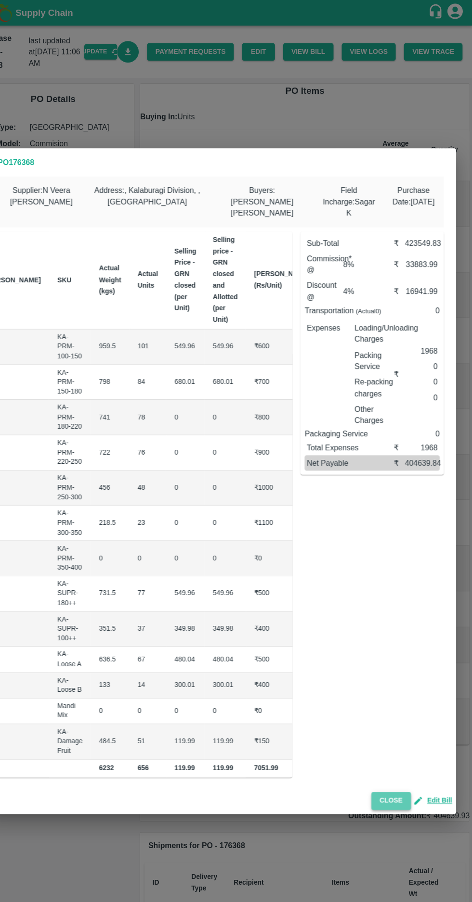
click at [399, 746] on button "Close" at bounding box center [395, 750] width 37 height 17
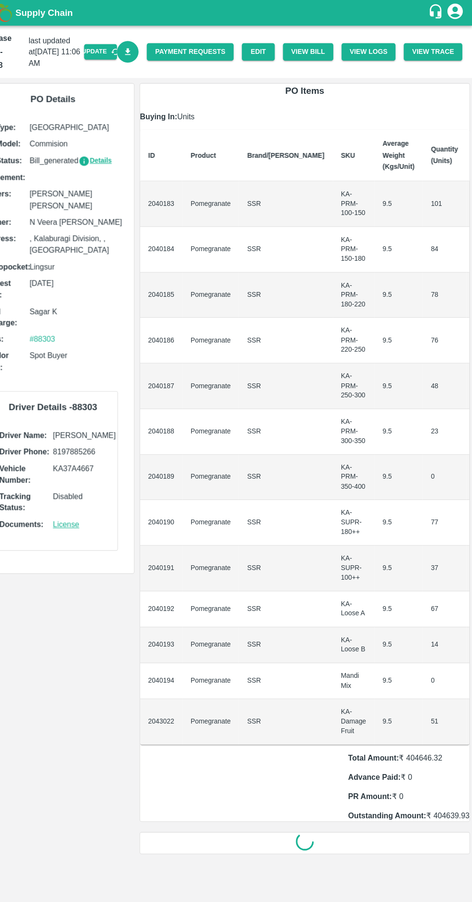
click at [152, 49] on icon "Download Bill" at bounding box center [148, 48] width 5 height 6
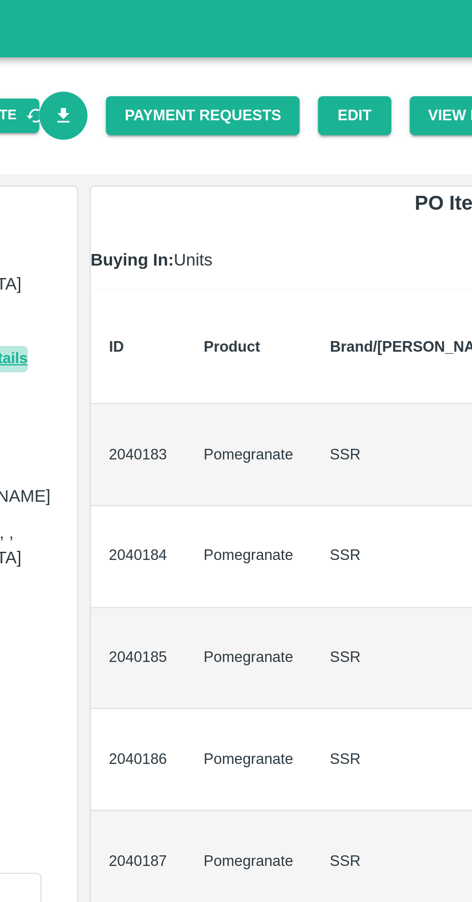
click at [152, 48] on icon "Download Bill" at bounding box center [148, 48] width 5 height 6
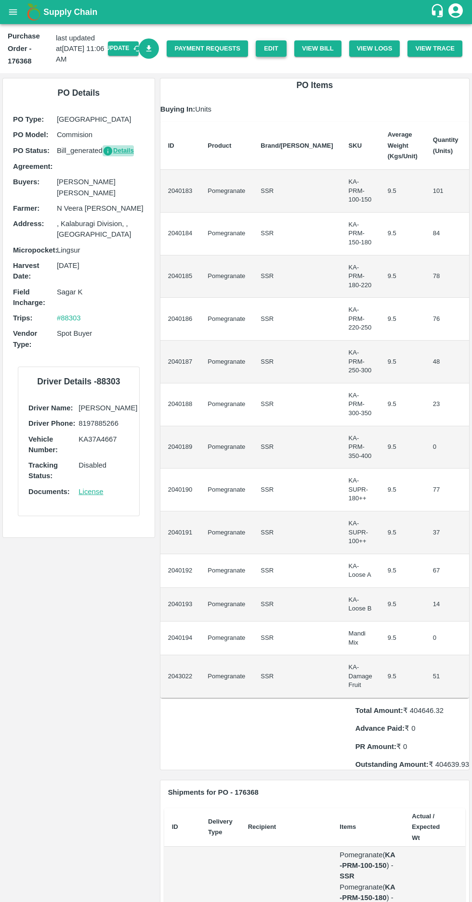
click at [279, 49] on link "Edit" at bounding box center [270, 48] width 31 height 17
click at [130, 48] on button "Update" at bounding box center [123, 48] width 31 height 14
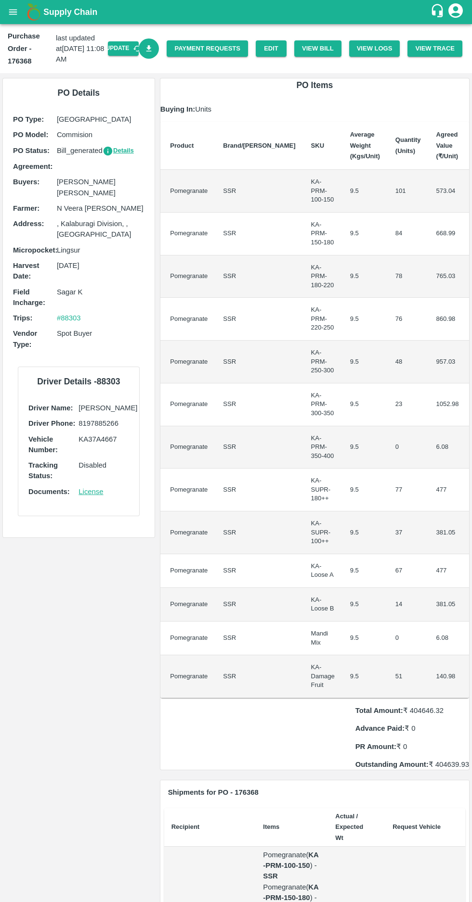
click at [153, 52] on icon "Download Bill" at bounding box center [148, 48] width 9 height 9
click at [314, 52] on button "View Bill" at bounding box center [317, 48] width 47 height 17
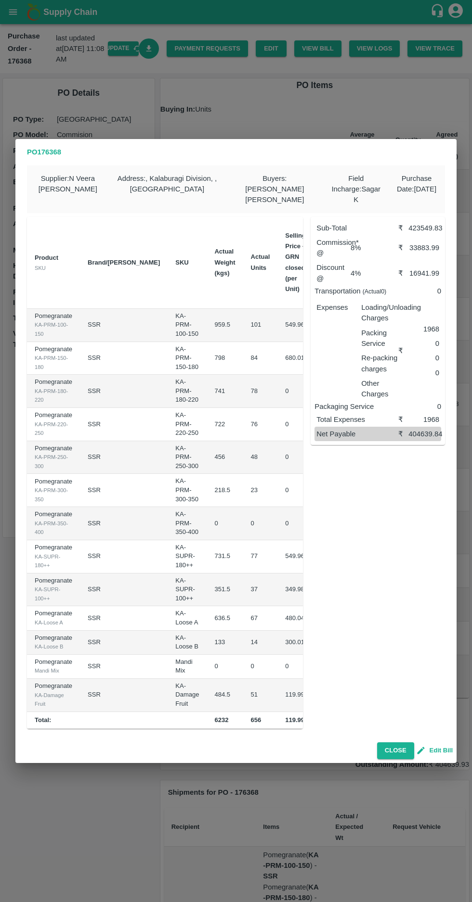
click at [444, 745] on button "Edit Bill" at bounding box center [435, 750] width 35 height 11
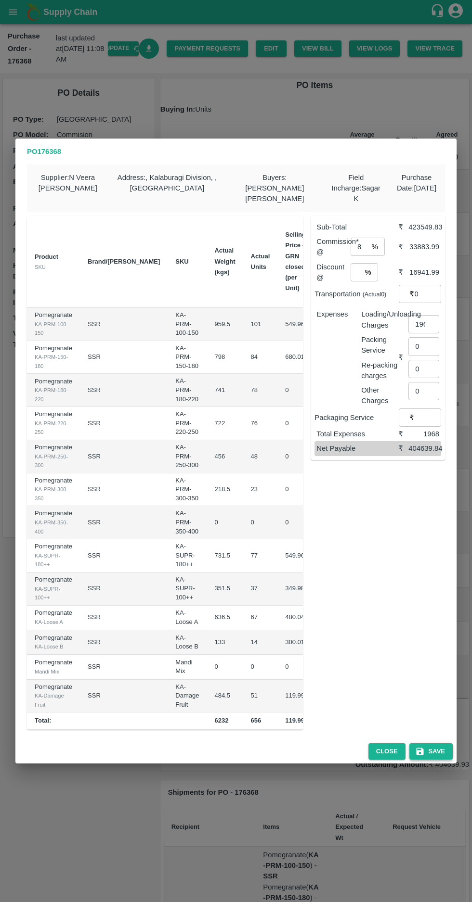
click at [430, 749] on button "Save" at bounding box center [430, 751] width 43 height 17
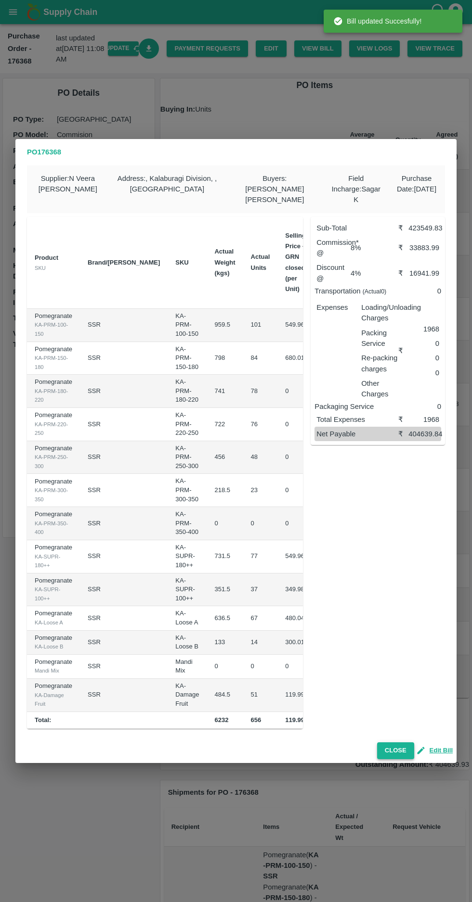
click at [383, 742] on button "Close" at bounding box center [395, 750] width 37 height 17
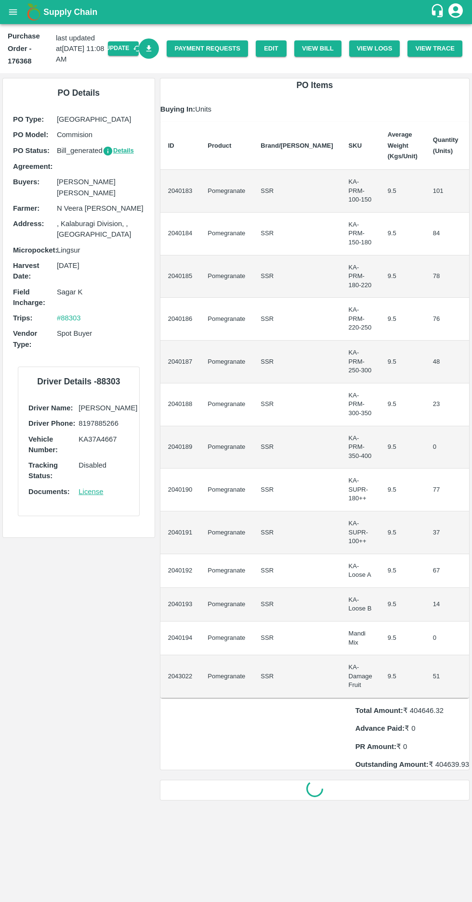
click at [153, 49] on icon "Download Bill" at bounding box center [148, 48] width 9 height 9
